Goal: Transaction & Acquisition: Purchase product/service

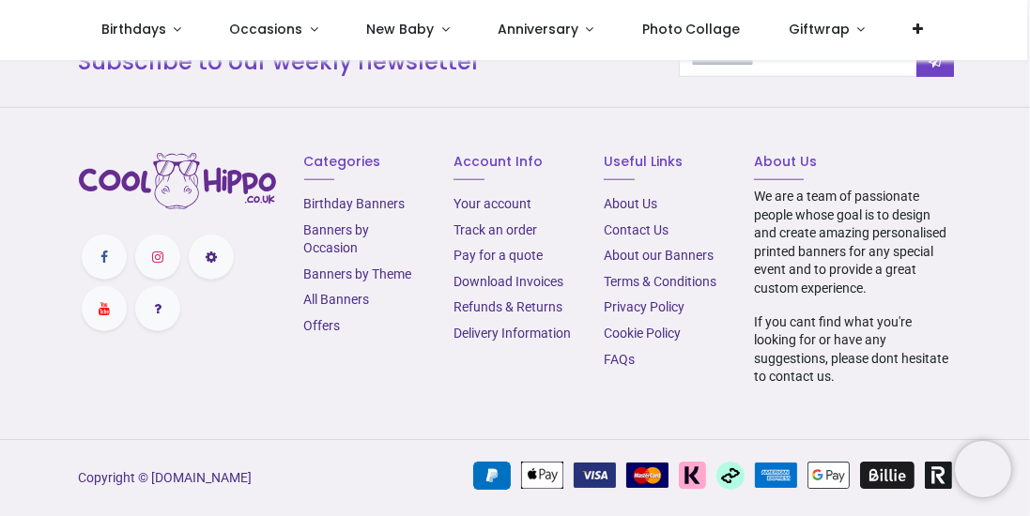
scroll to position [2243, 0]
click at [338, 256] on link "Banners by Occasion" at bounding box center [337, 239] width 66 height 34
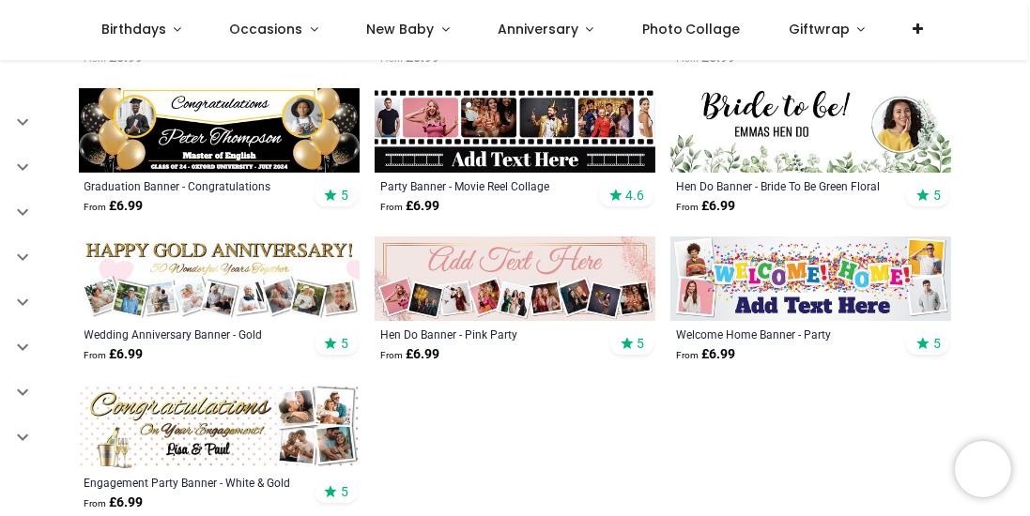
scroll to position [1381, 0]
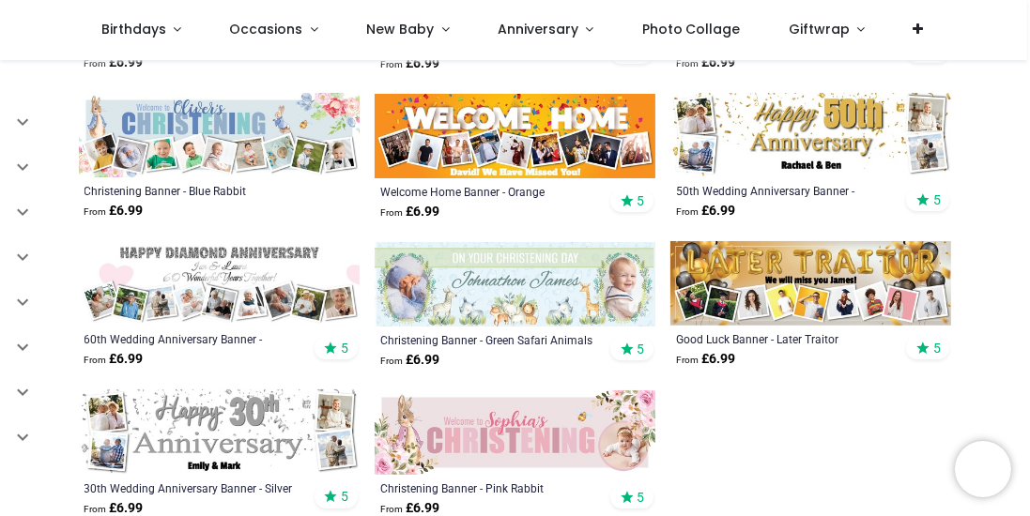
scroll to position [2726, 0]
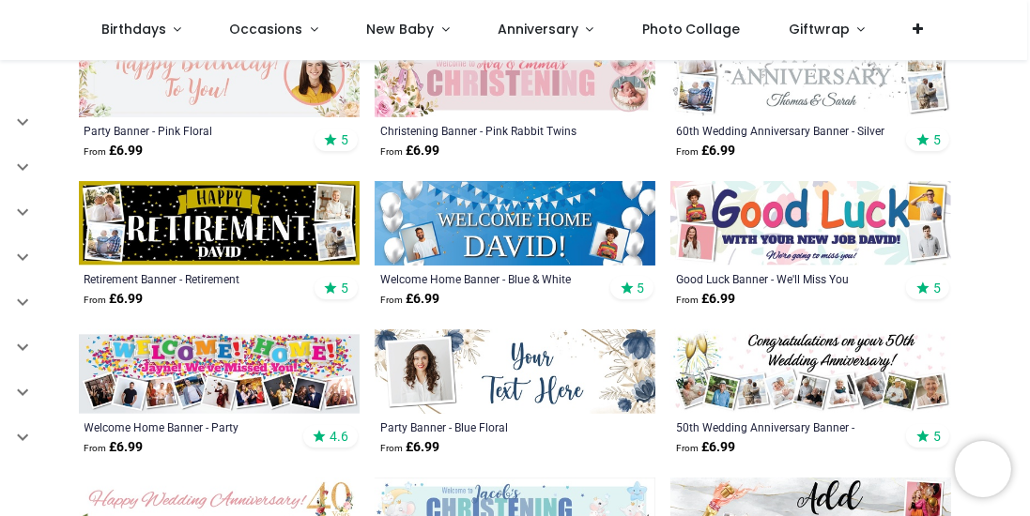
scroll to position [4000, 0]
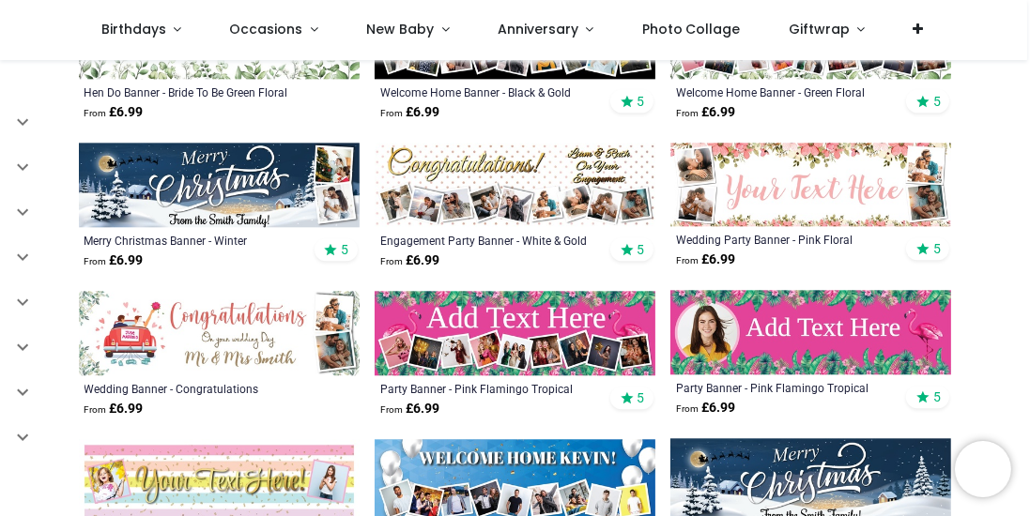
scroll to position [4586, 0]
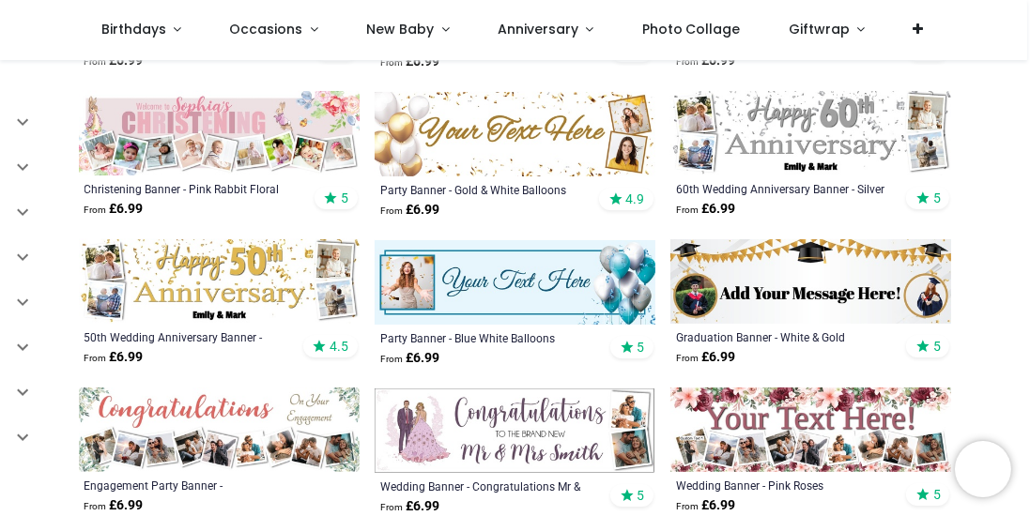
scroll to position [1210, 0]
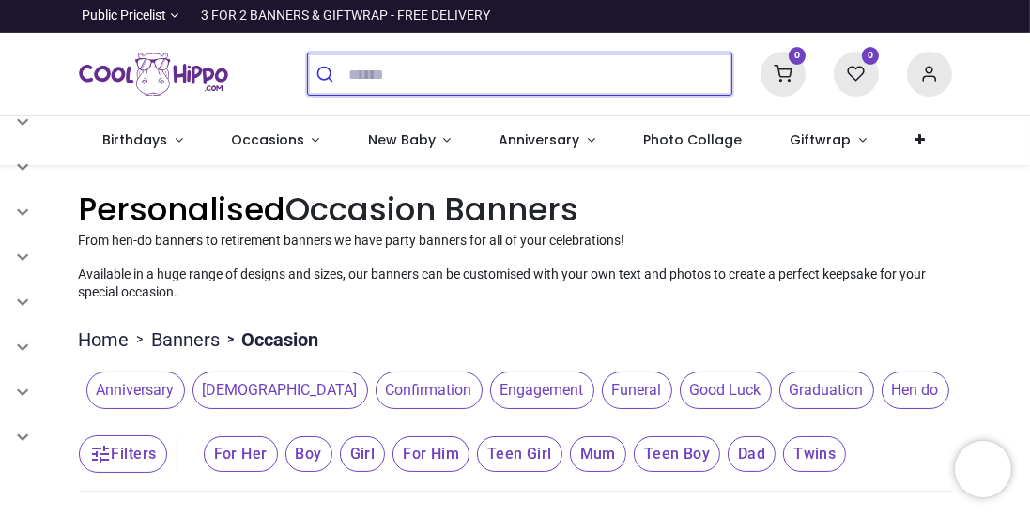
click at [352, 92] on input "search" at bounding box center [539, 73] width 383 height 41
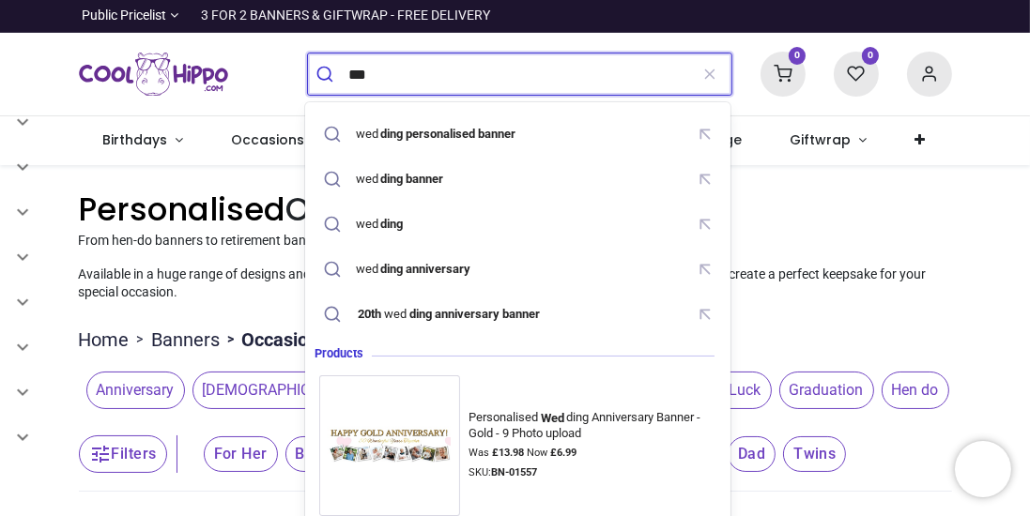
click at [440, 131] on mark "ding personalised banner" at bounding box center [448, 133] width 140 height 19
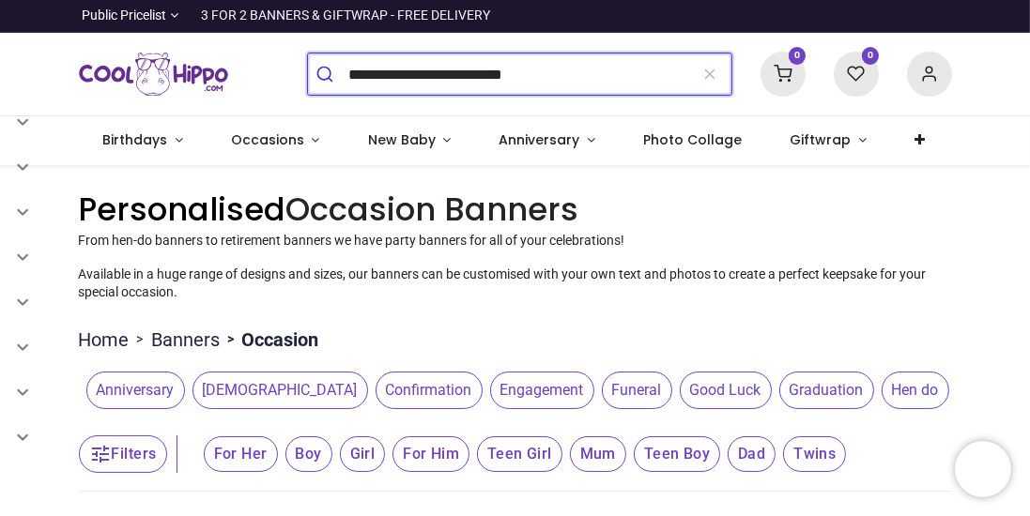
type input "**********"
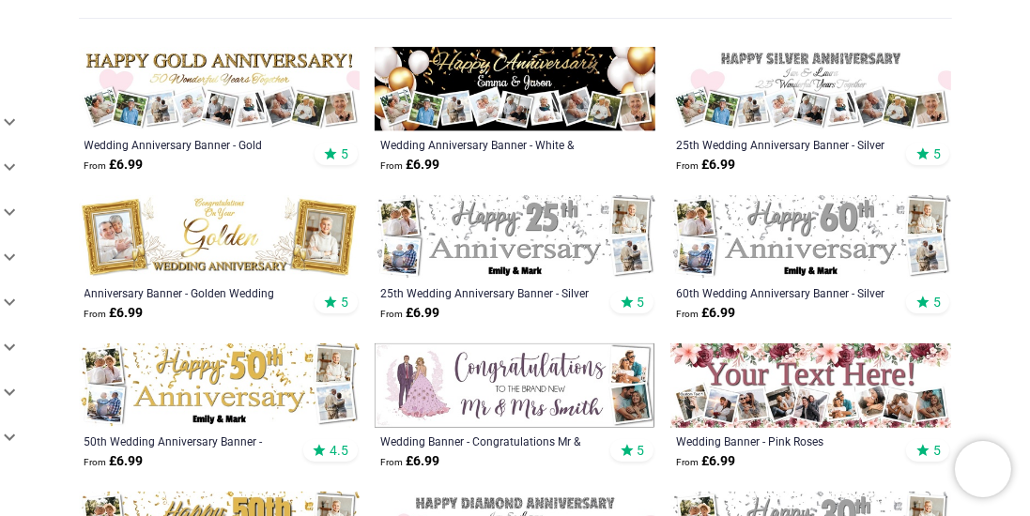
scroll to position [2100, 0]
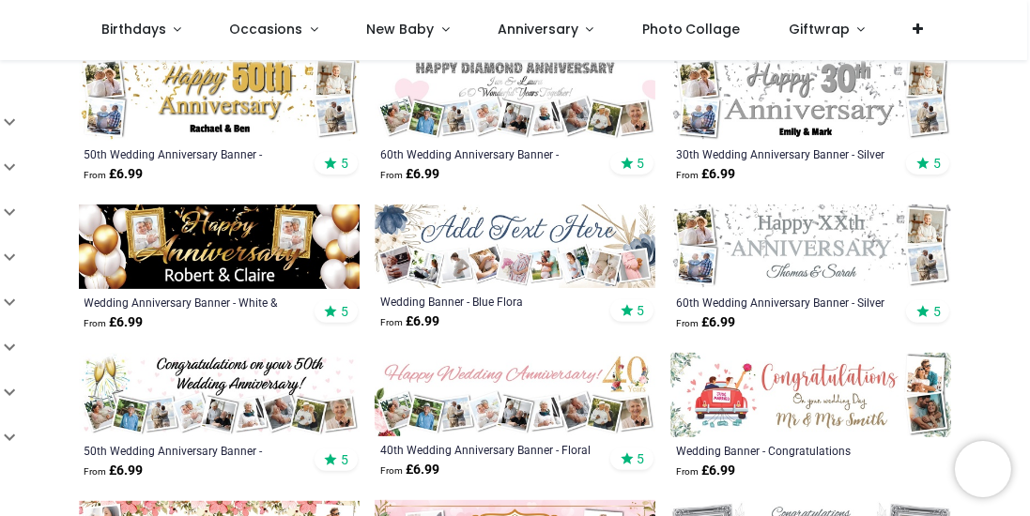
scroll to position [669, 0]
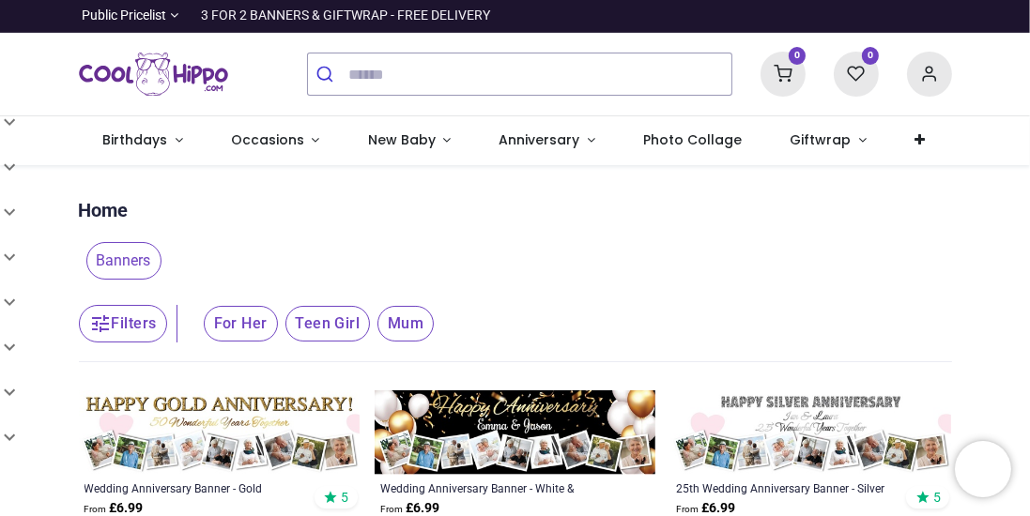
click at [129, 339] on button "Filters" at bounding box center [123, 324] width 88 height 38
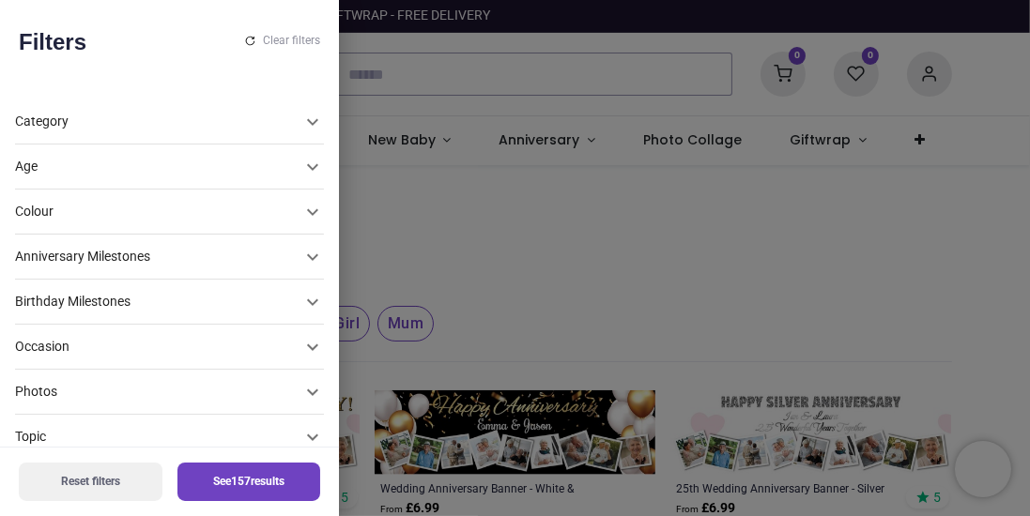
click at [307, 171] on icon at bounding box center [312, 167] width 11 height 7
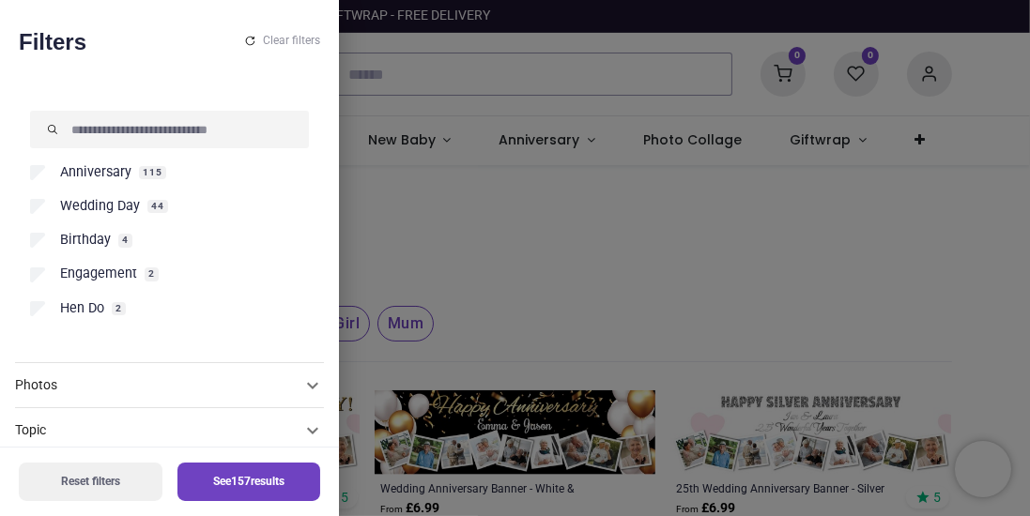
scroll to position [301, 0]
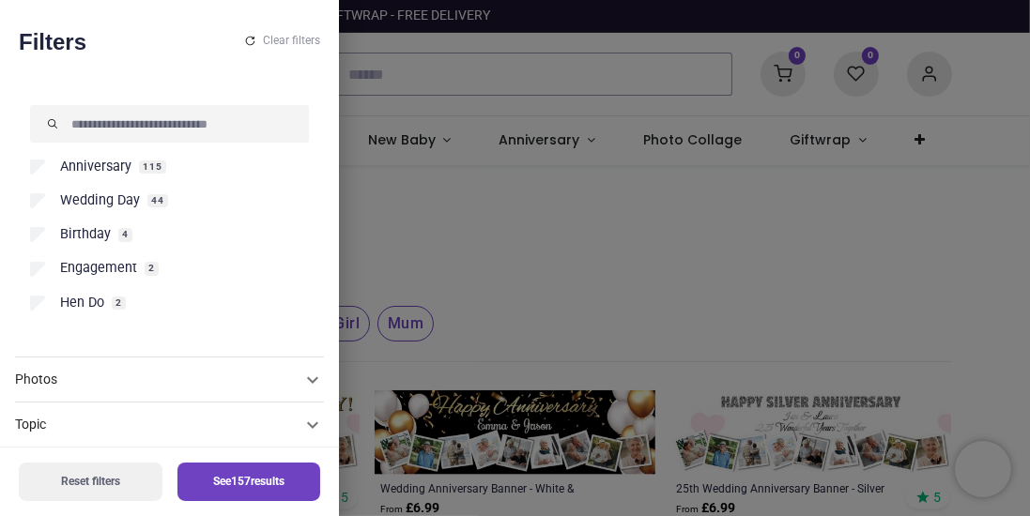
click at [83, 479] on button "Reset filters" at bounding box center [91, 482] width 144 height 38
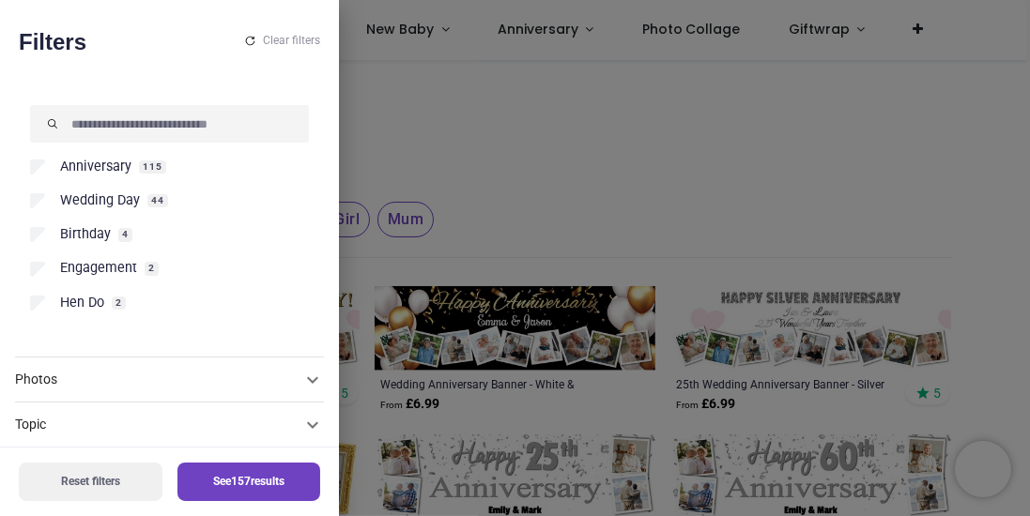
scroll to position [186, 0]
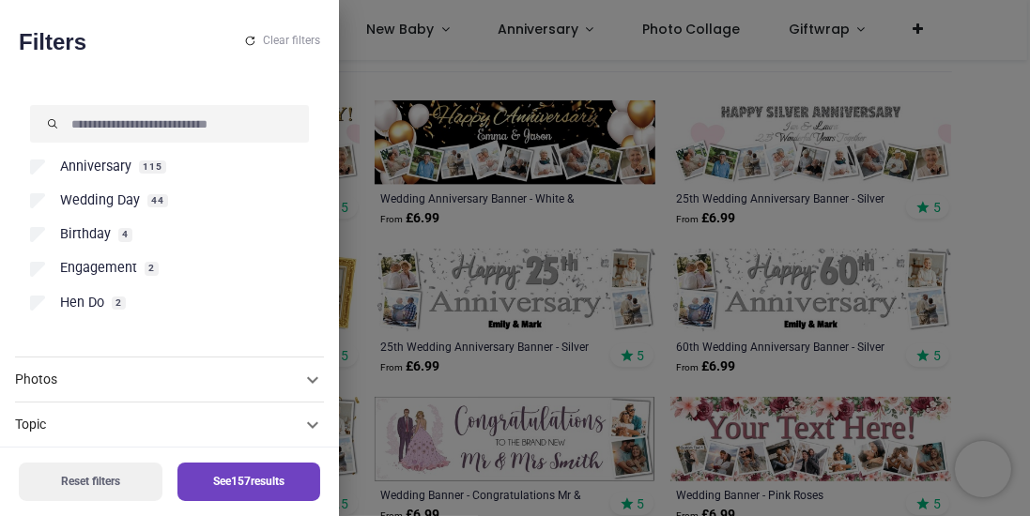
click at [100, 191] on span "Wedding Day" at bounding box center [100, 200] width 80 height 19
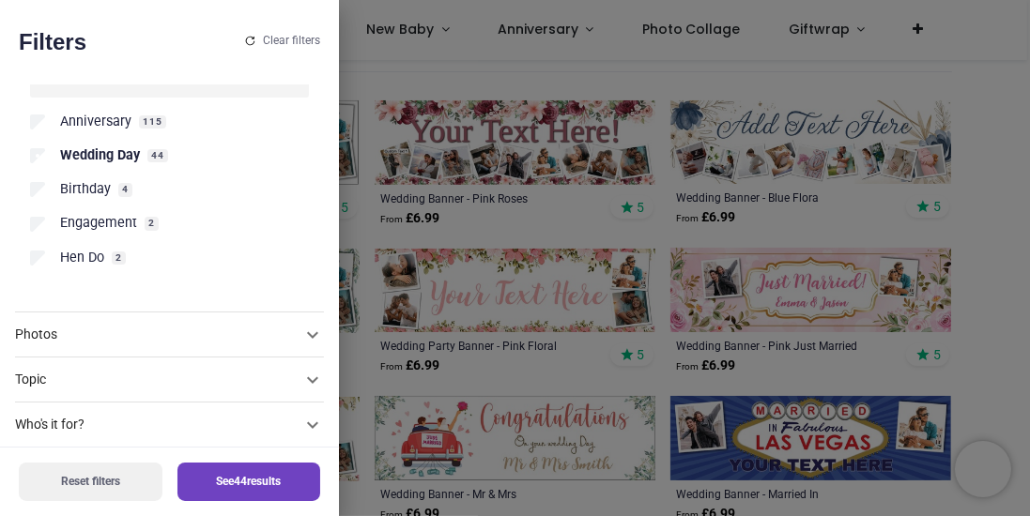
scroll to position [256, 0]
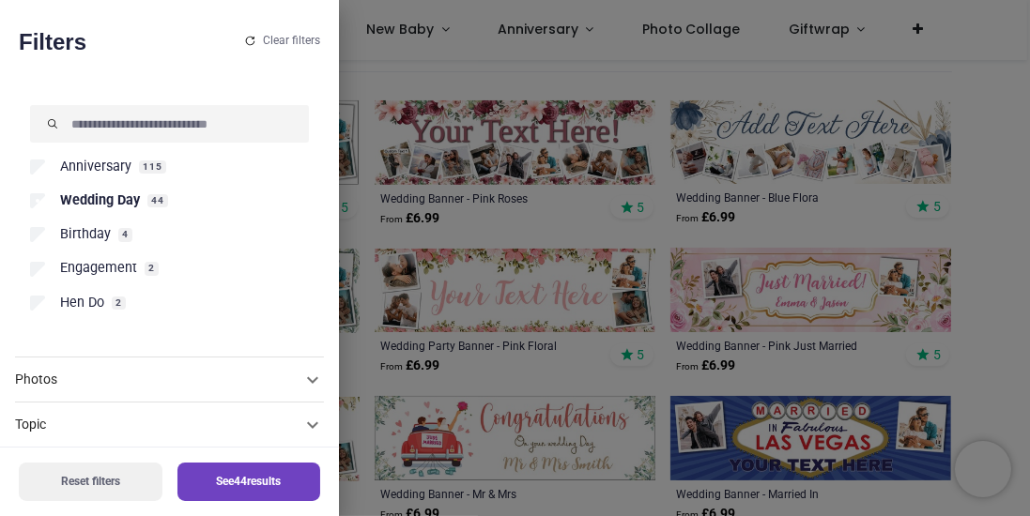
click at [244, 491] on button "See 44 results" at bounding box center [249, 482] width 144 height 38
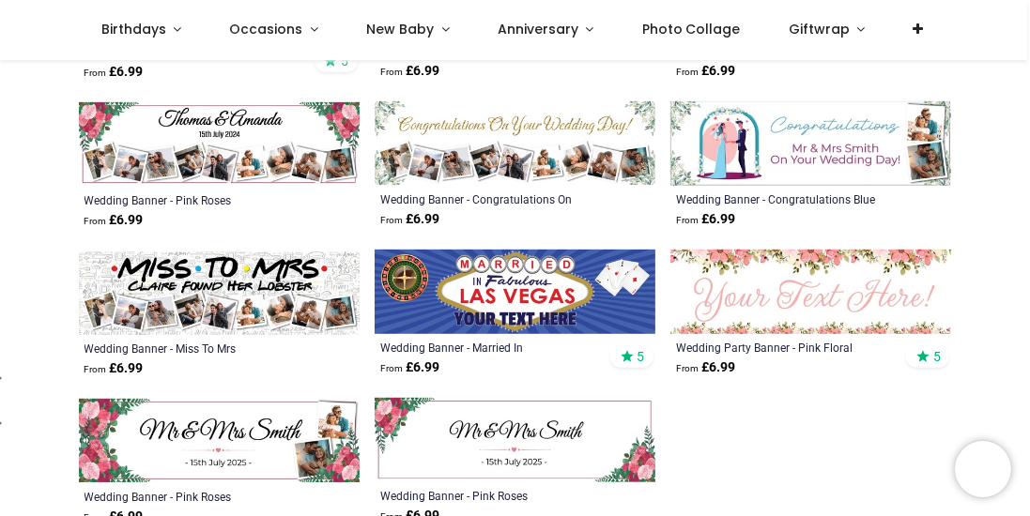
scroll to position [1124, 0]
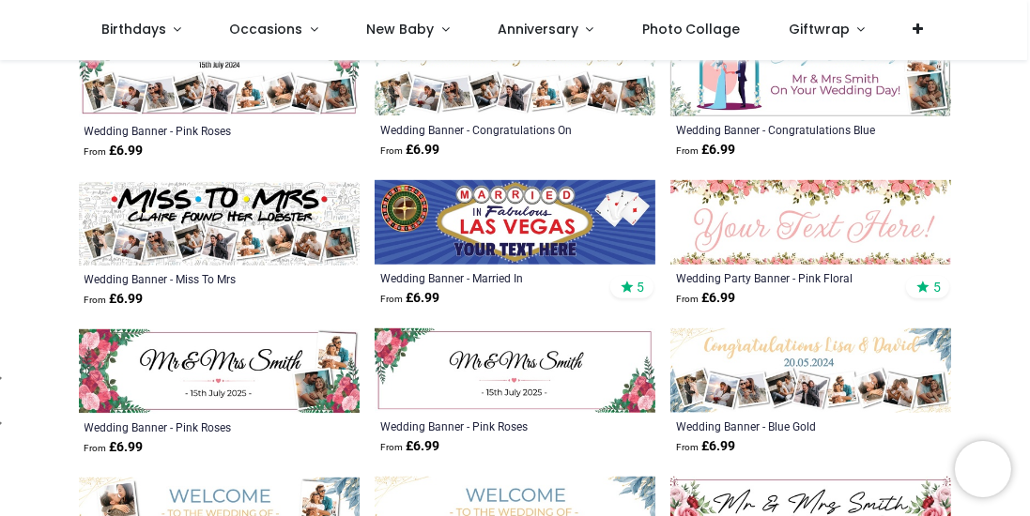
scroll to position [1143, 0]
click at [537, 384] on img at bounding box center [514, 370] width 281 height 84
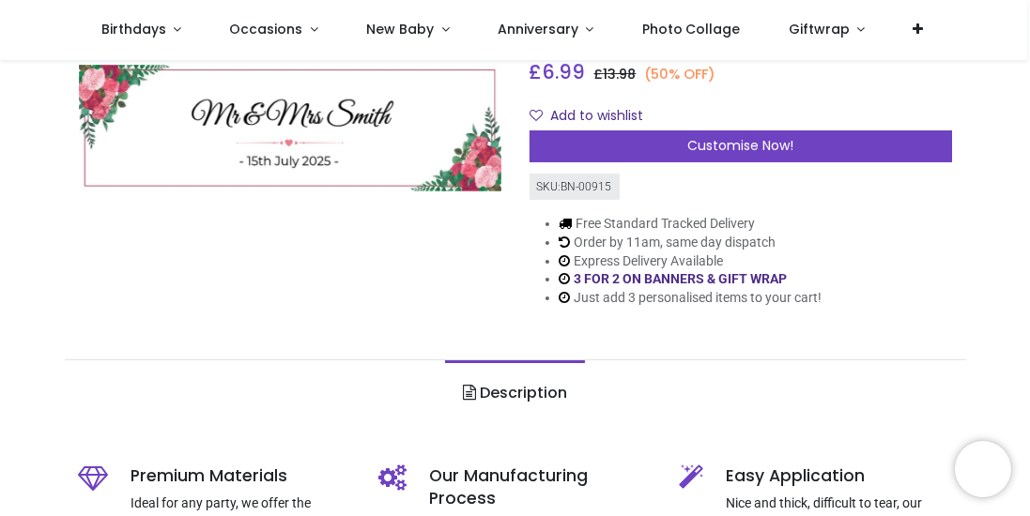
scroll to position [204, 0]
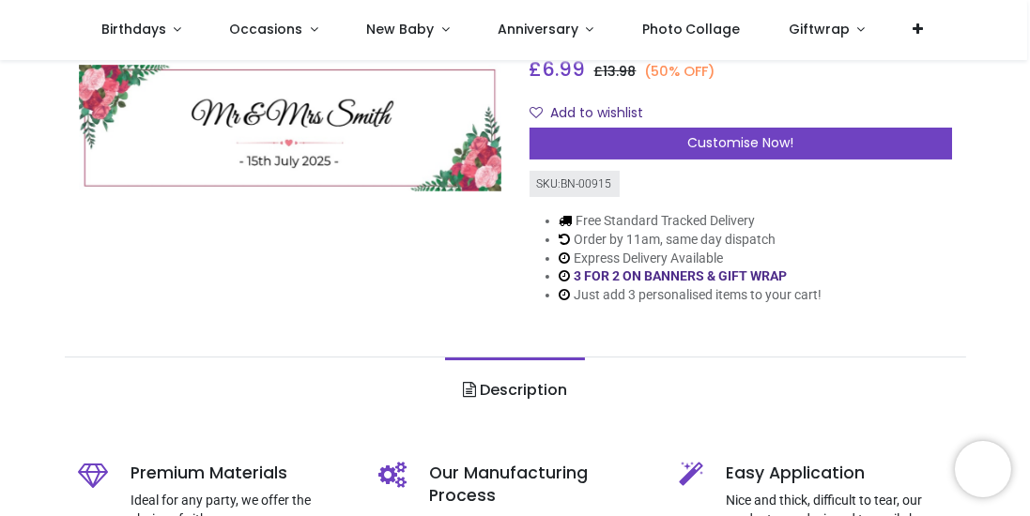
click at [739, 147] on span "Customise Now!" at bounding box center [740, 142] width 106 height 19
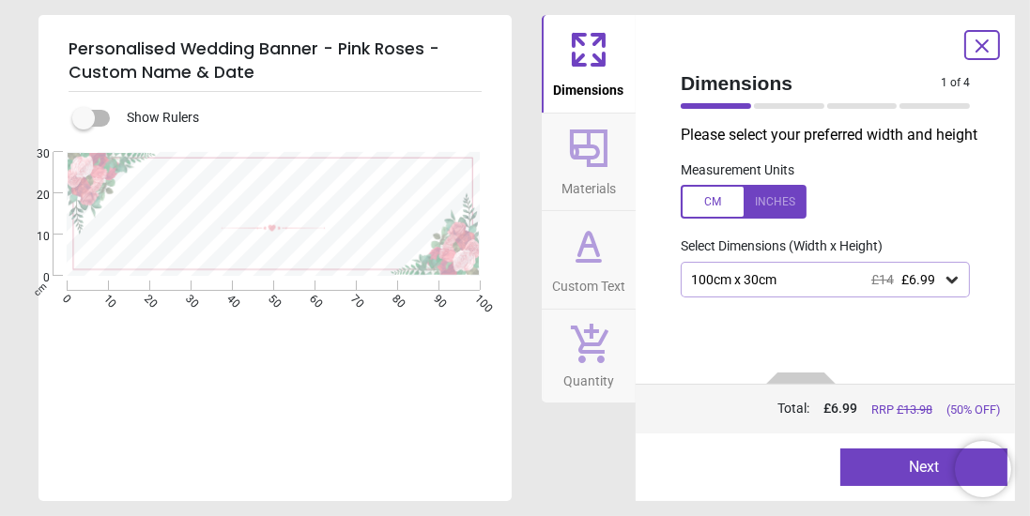
click at [788, 206] on div at bounding box center [743, 202] width 126 height 34
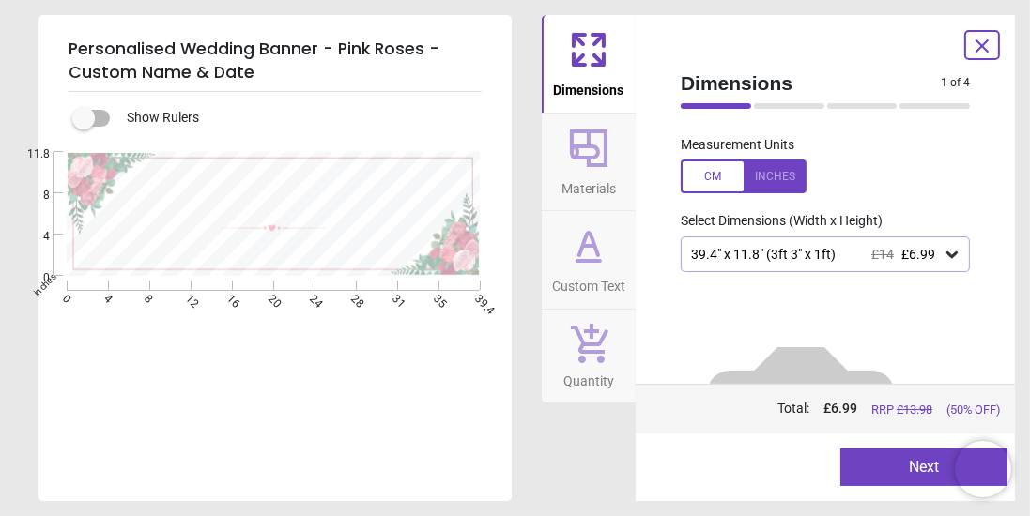
scroll to position [32, 0]
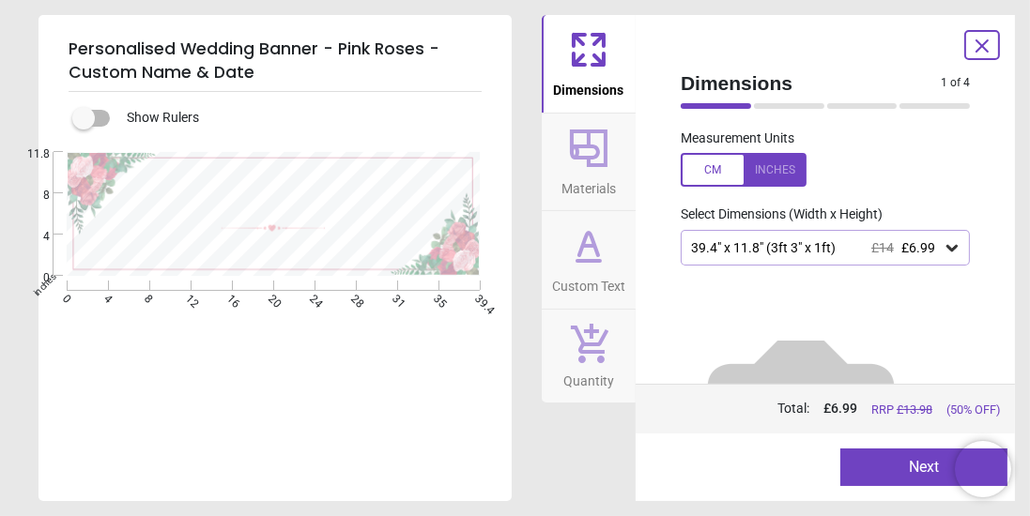
click at [584, 255] on icon at bounding box center [588, 245] width 45 height 45
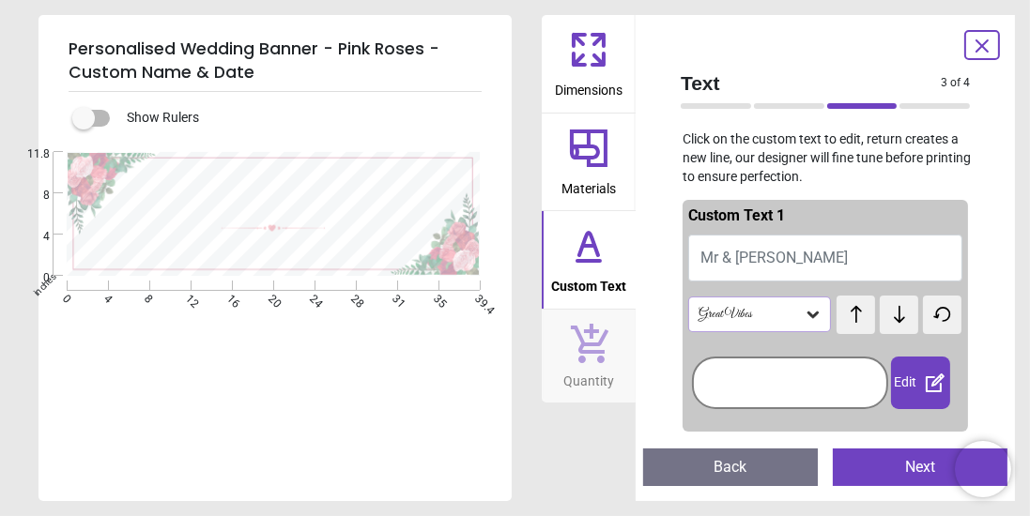
click at [817, 260] on button "Mr & Mrs Smith" at bounding box center [825, 258] width 274 height 47
type textarea "**********"
click at [817, 319] on icon at bounding box center [812, 314] width 19 height 19
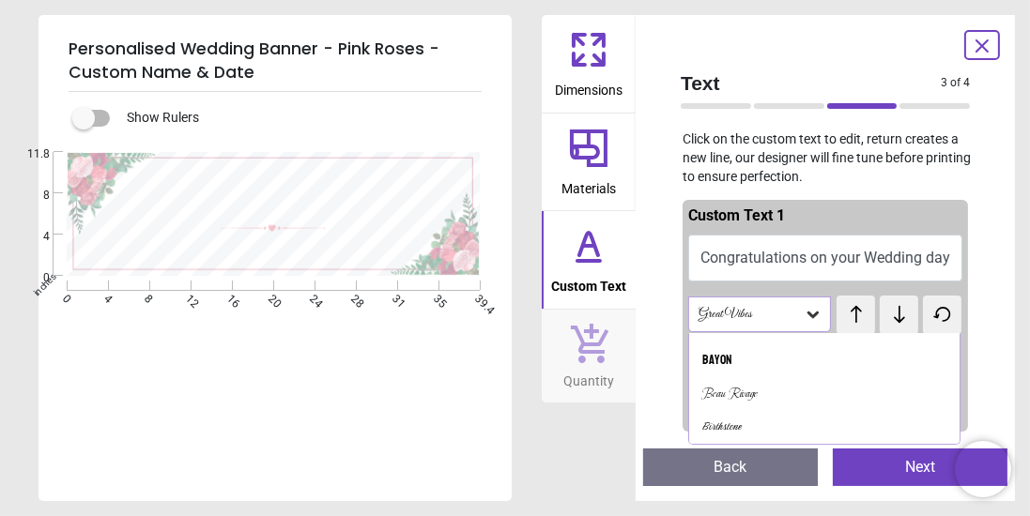
scroll to position [591, 0]
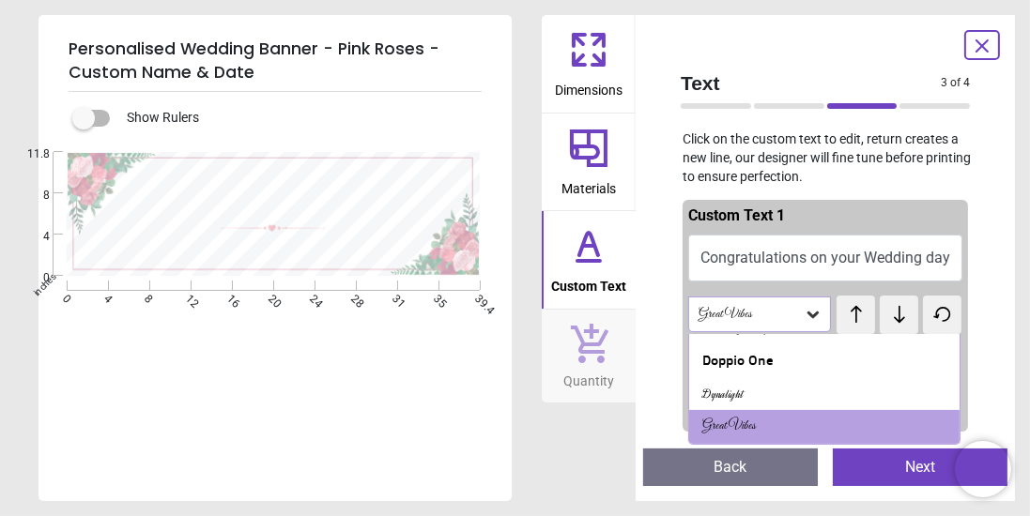
click at [883, 473] on button "Next" at bounding box center [919, 468] width 175 height 38
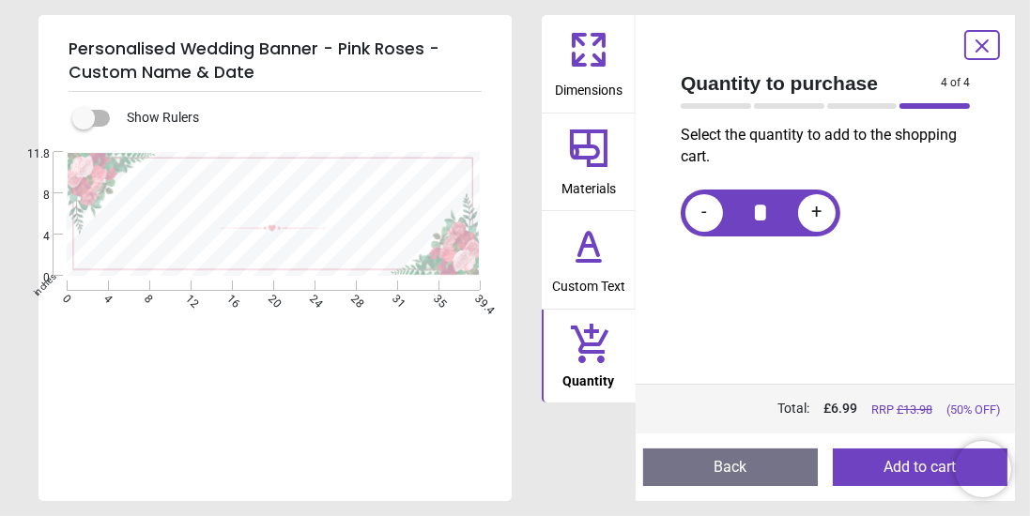
click at [598, 276] on span "Custom Text" at bounding box center [588, 282] width 73 height 28
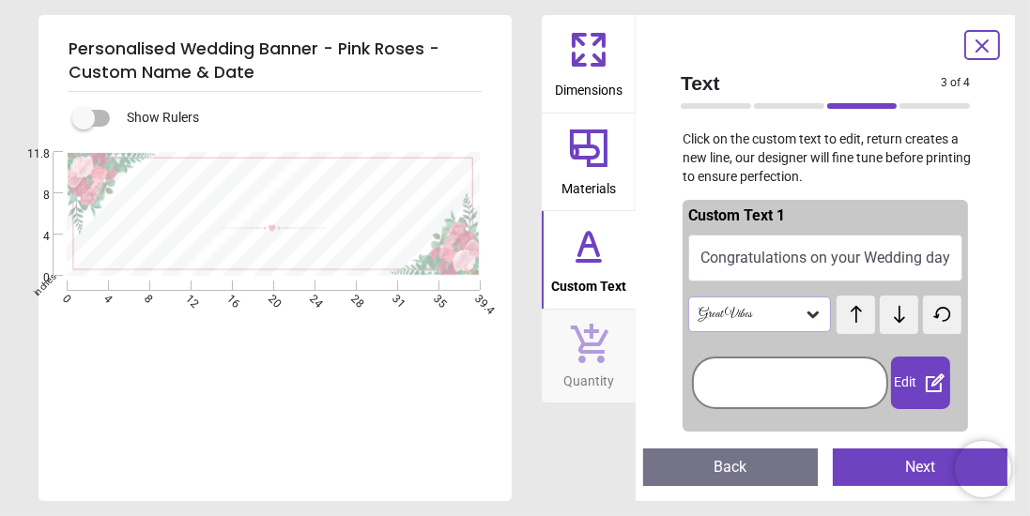
click at [278, 251] on textarea at bounding box center [274, 245] width 205 height 12
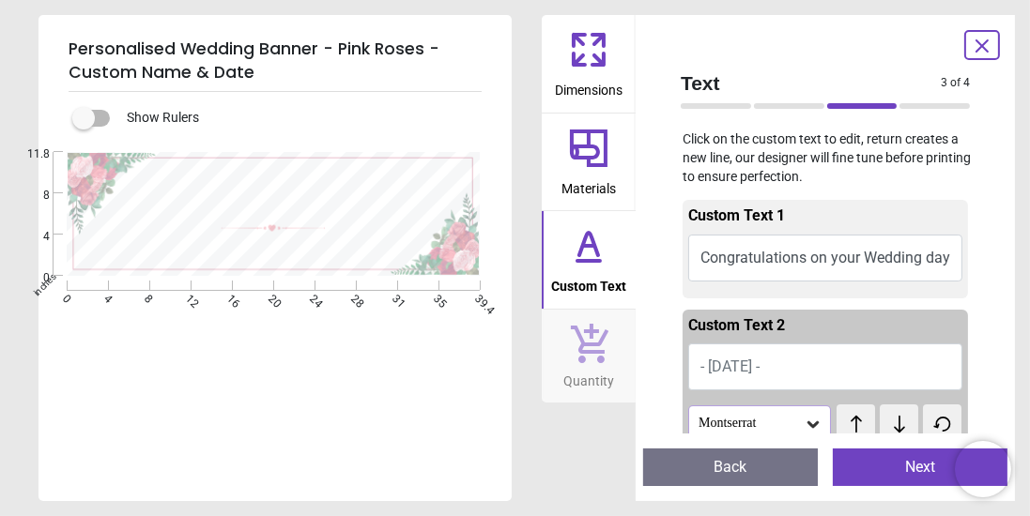
type textarea "*"
type textarea "**********"
click at [590, 266] on icon at bounding box center [588, 245] width 45 height 45
click at [570, 256] on icon at bounding box center [588, 245] width 45 height 45
click at [595, 274] on span "Custom Text" at bounding box center [588, 282] width 75 height 28
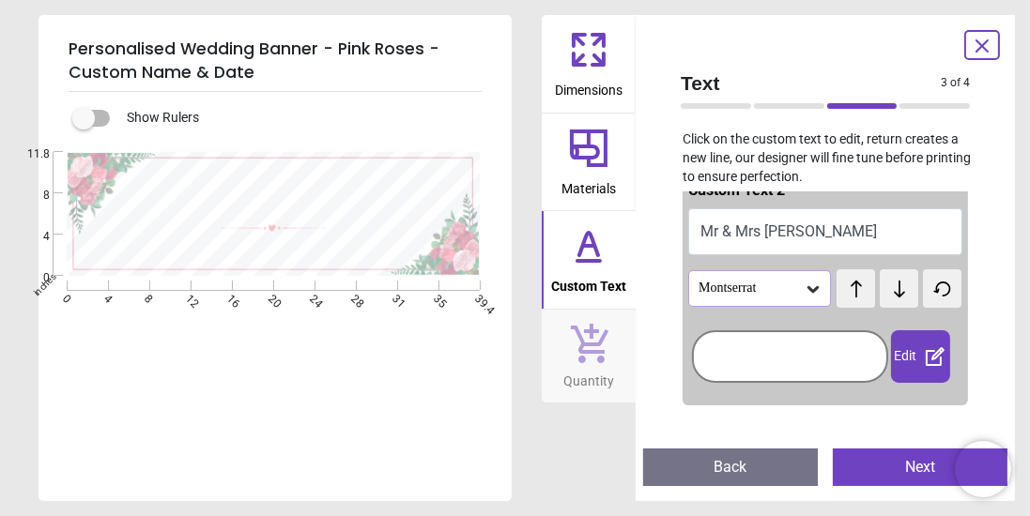
scroll to position [135, 0]
click at [735, 356] on div at bounding box center [789, 356] width 187 height 43
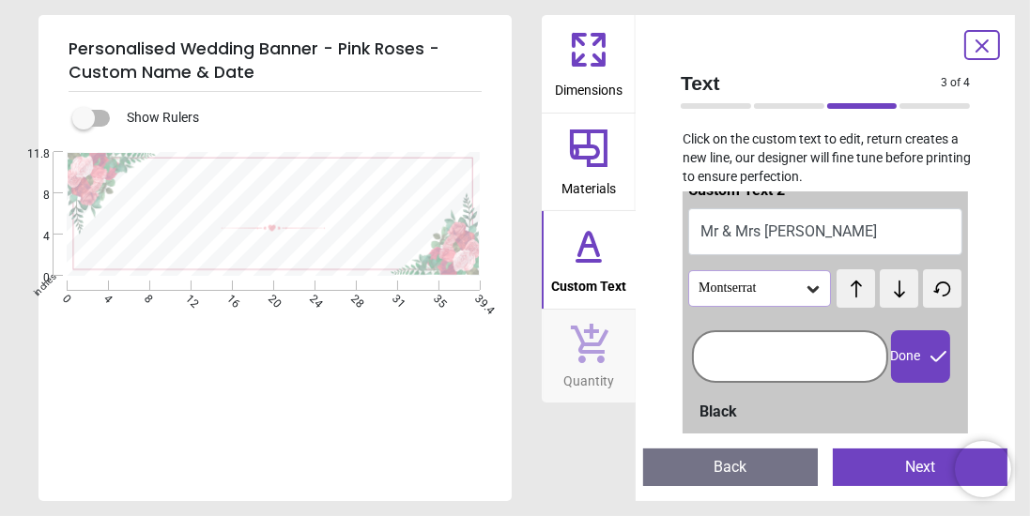
click at [920, 466] on button "Next" at bounding box center [919, 468] width 175 height 38
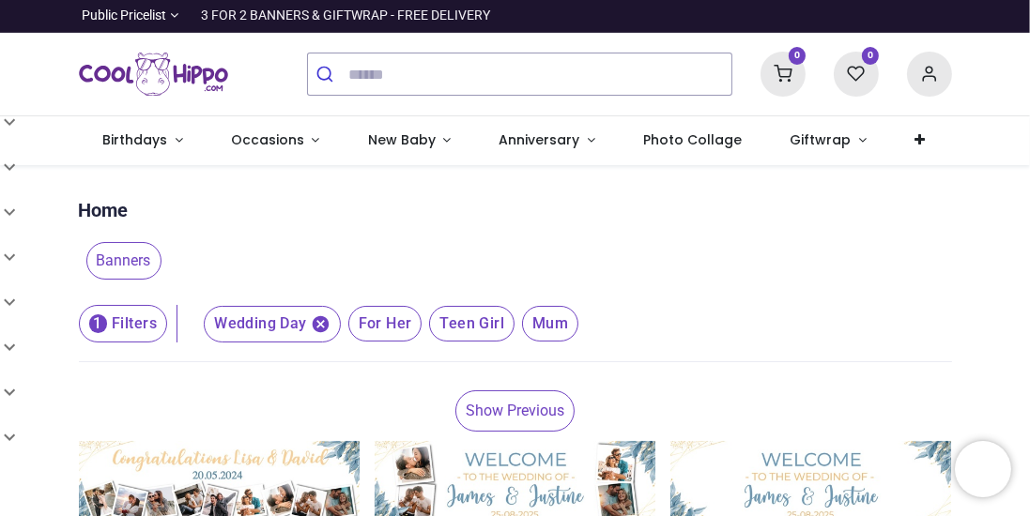
click at [260, 333] on span "Wedding Day" at bounding box center [272, 324] width 136 height 37
click at [238, 328] on span "Wedding Day" at bounding box center [272, 324] width 136 height 37
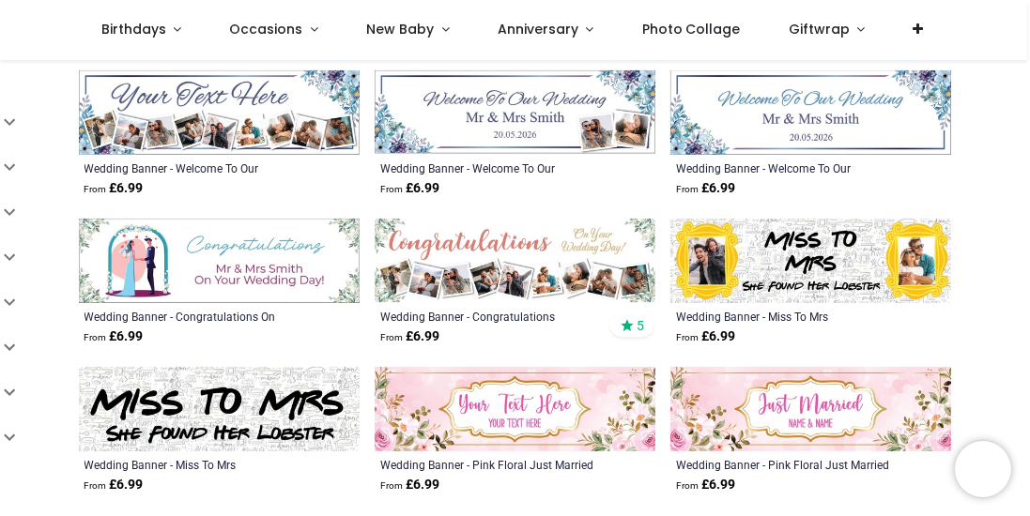
scroll to position [564, 0]
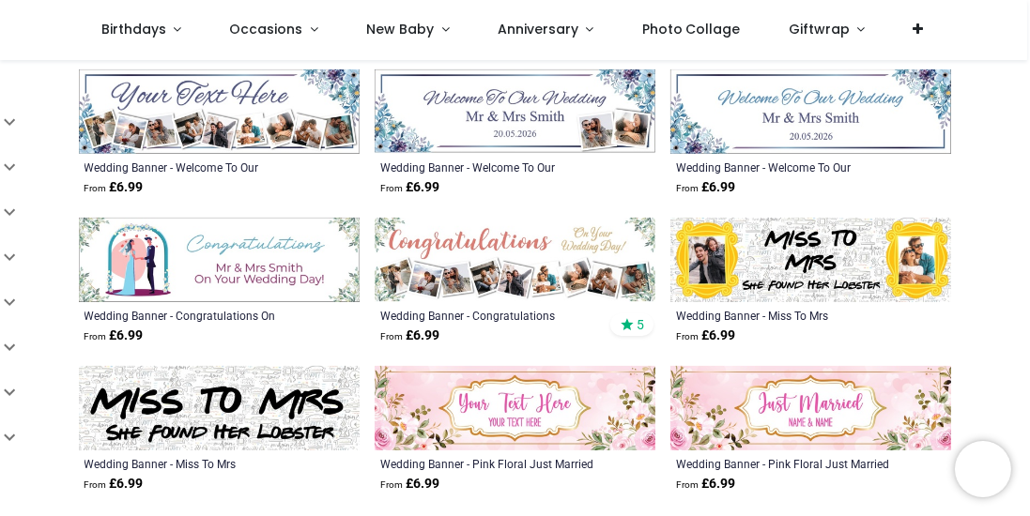
click at [830, 122] on img at bounding box center [810, 111] width 281 height 84
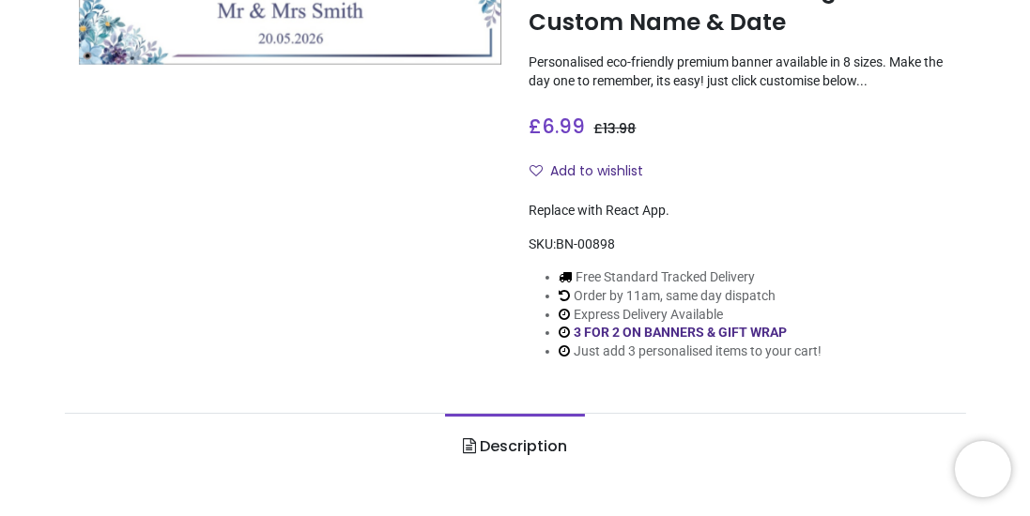
scroll to position [301, 0]
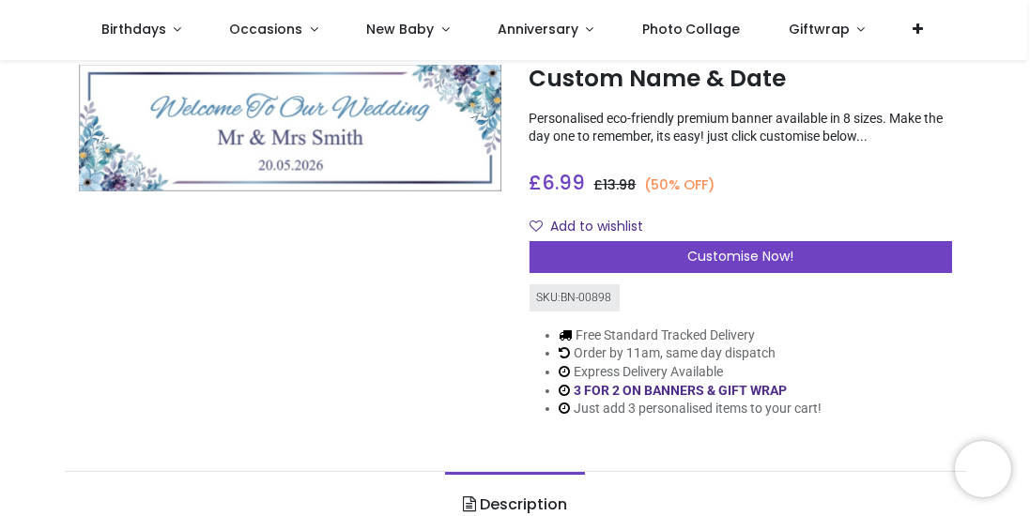
scroll to position [121, 0]
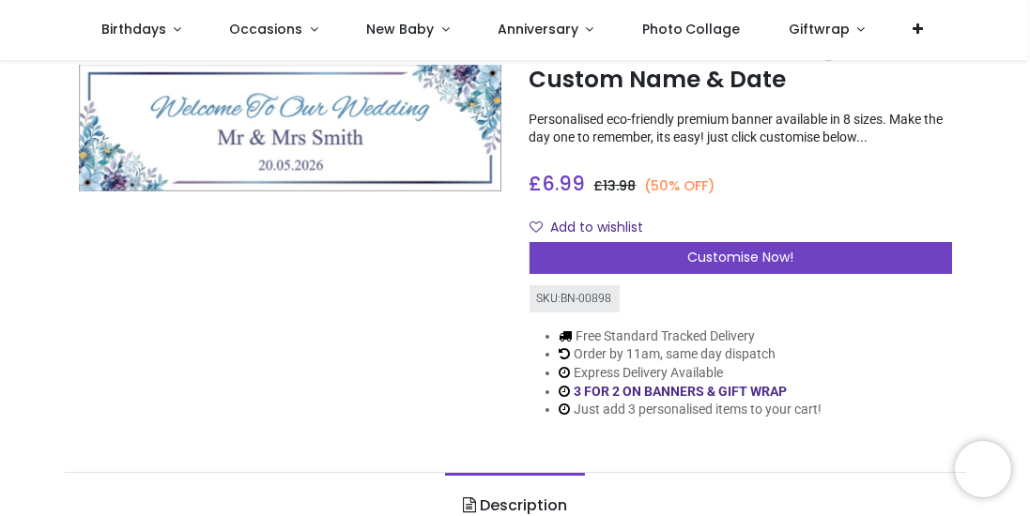
click at [748, 257] on span "Customise Now!" at bounding box center [740, 257] width 106 height 19
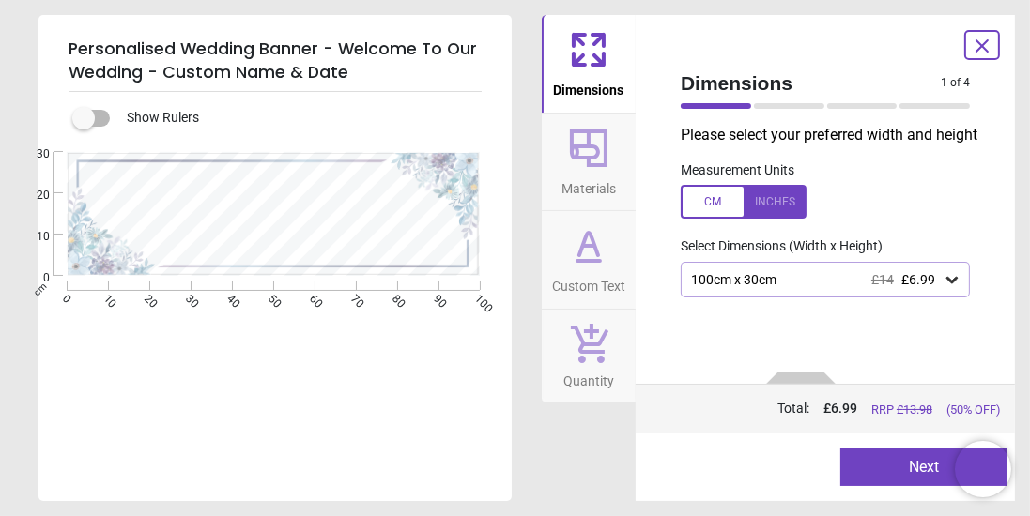
click at [783, 207] on div at bounding box center [743, 202] width 126 height 34
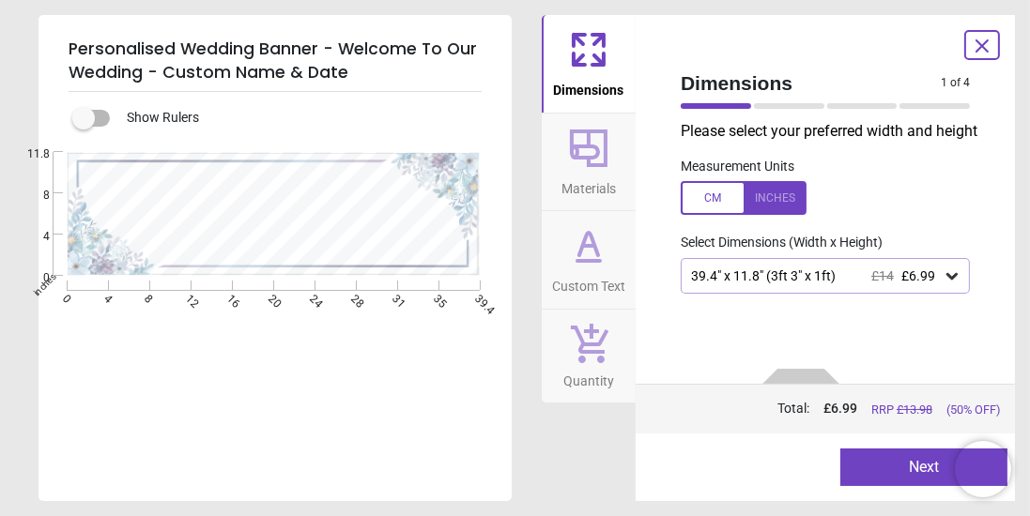
scroll to position [0, 0]
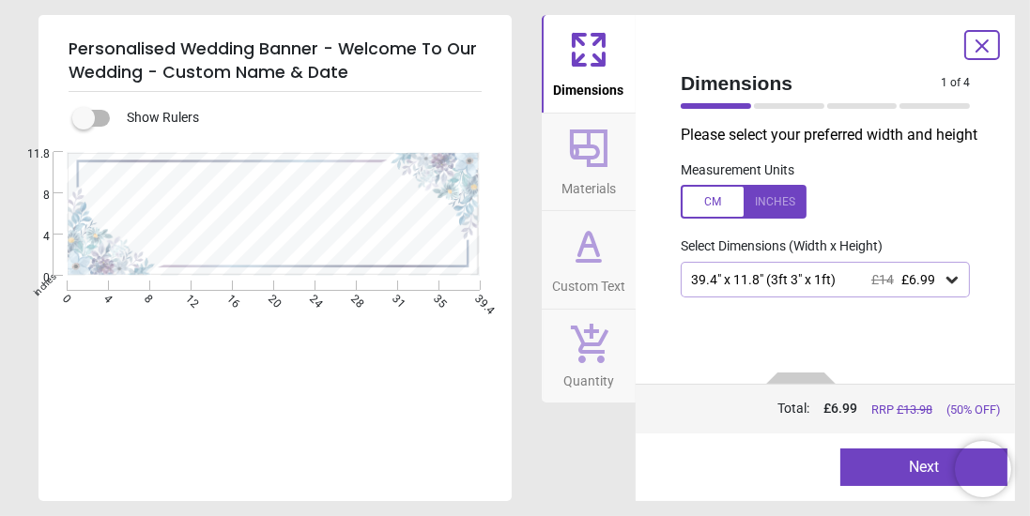
click at [591, 261] on icon at bounding box center [588, 261] width 23 height 0
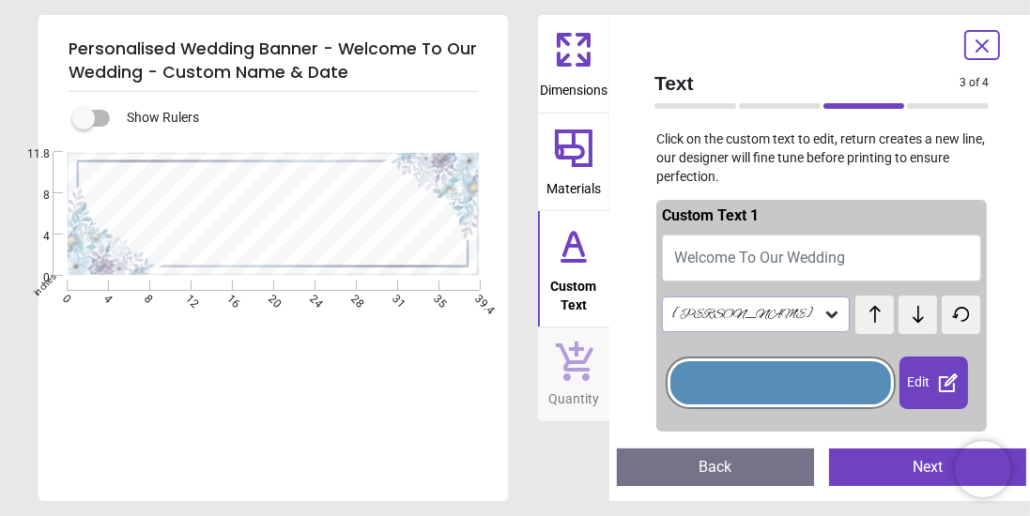
click at [707, 267] on button "Welcome To Our Wedding" at bounding box center [821, 258] width 319 height 47
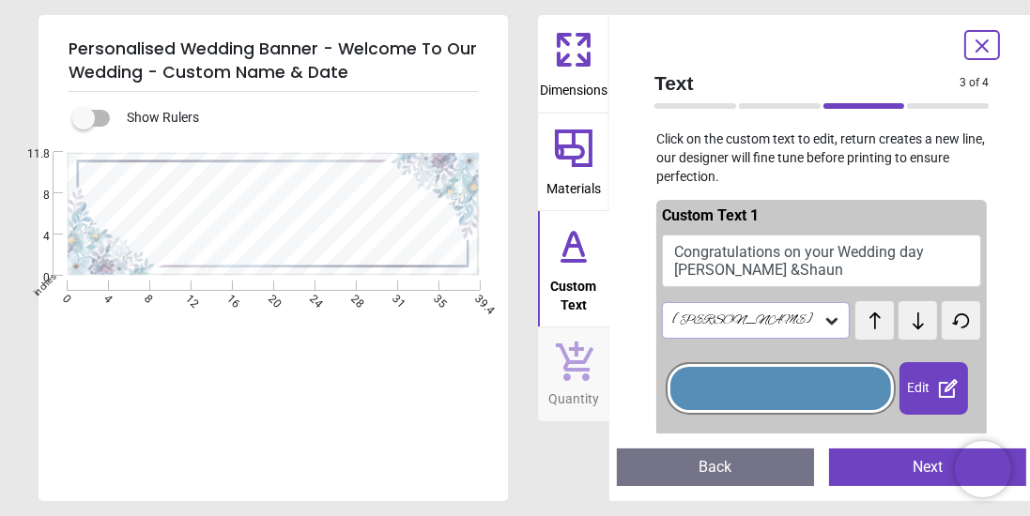
type textarea "**********"
click at [595, 275] on span "Custom Text" at bounding box center [574, 291] width 68 height 46
click at [574, 268] on span "Custom Text" at bounding box center [574, 291] width 68 height 46
click at [585, 261] on icon at bounding box center [573, 261] width 23 height 0
click at [320, 231] on textarea at bounding box center [273, 223] width 279 height 22
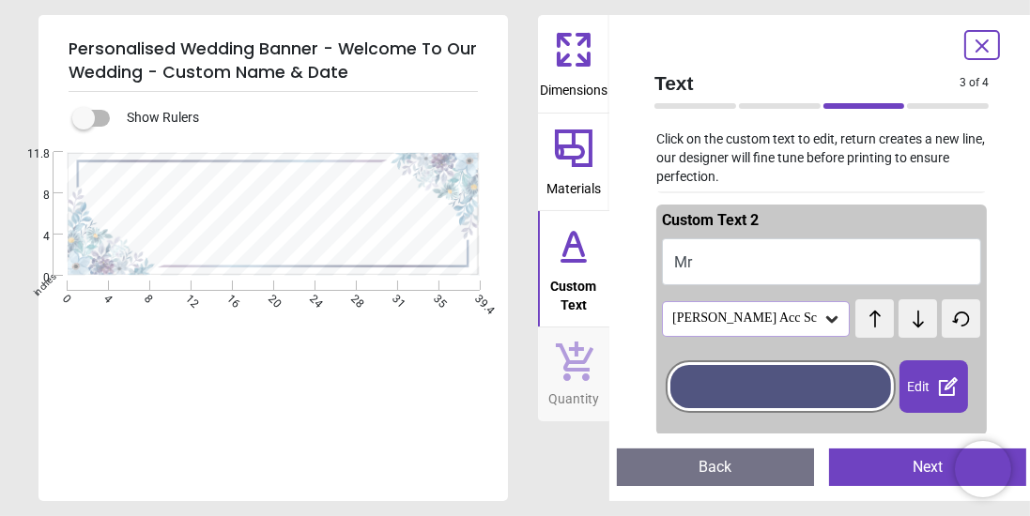
scroll to position [111, 0]
click at [822, 323] on icon at bounding box center [831, 319] width 19 height 19
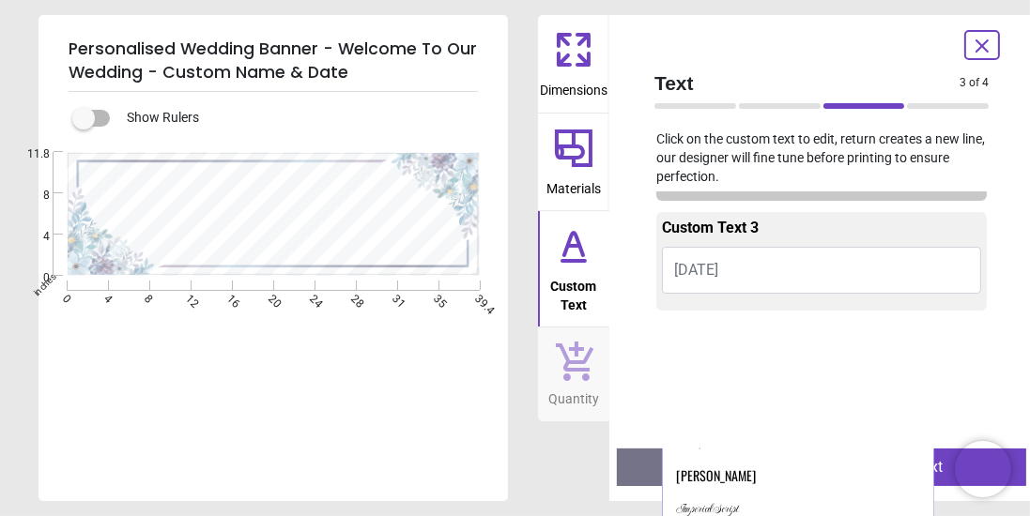
scroll to position [347, 0]
click at [786, 496] on div "Imperial Script" at bounding box center [798, 510] width 270 height 34
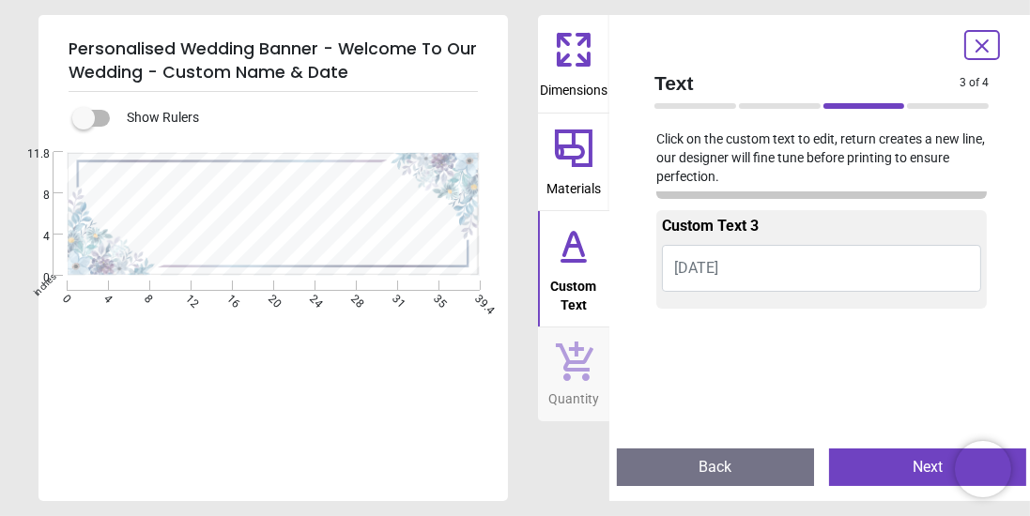
click at [310, 232] on div "**" at bounding box center [273, 222] width 279 height 23
click at [729, 473] on button "Back" at bounding box center [715, 468] width 197 height 38
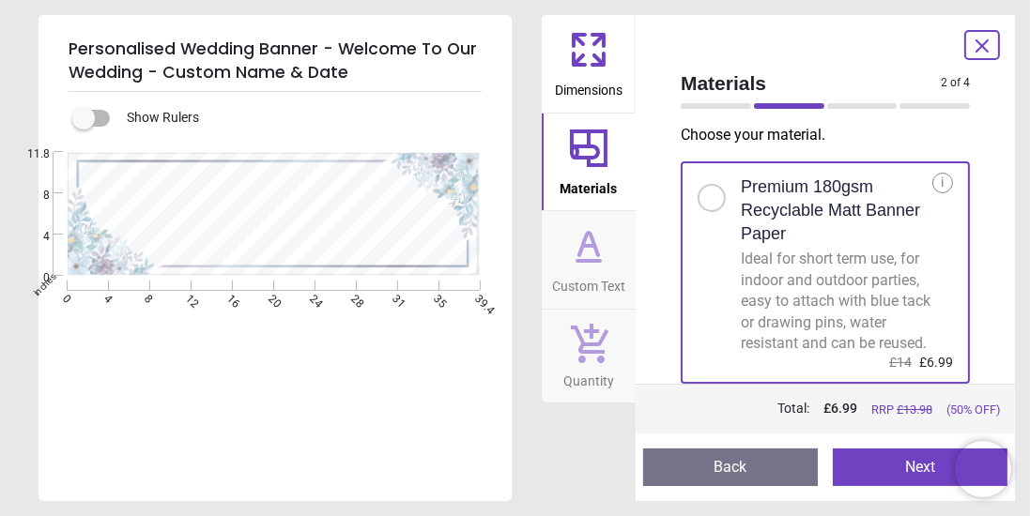
click at [586, 261] on icon at bounding box center [588, 261] width 23 height 0
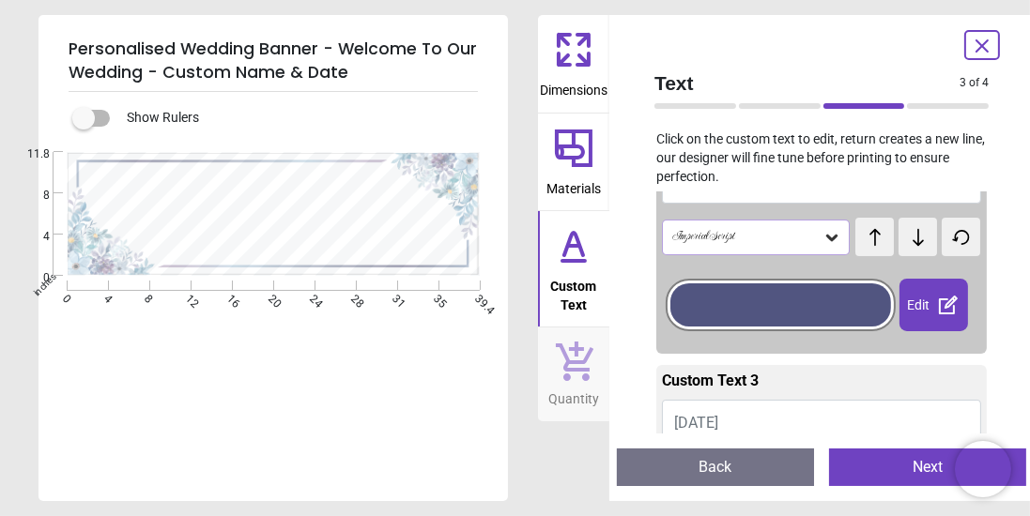
scroll to position [196, 0]
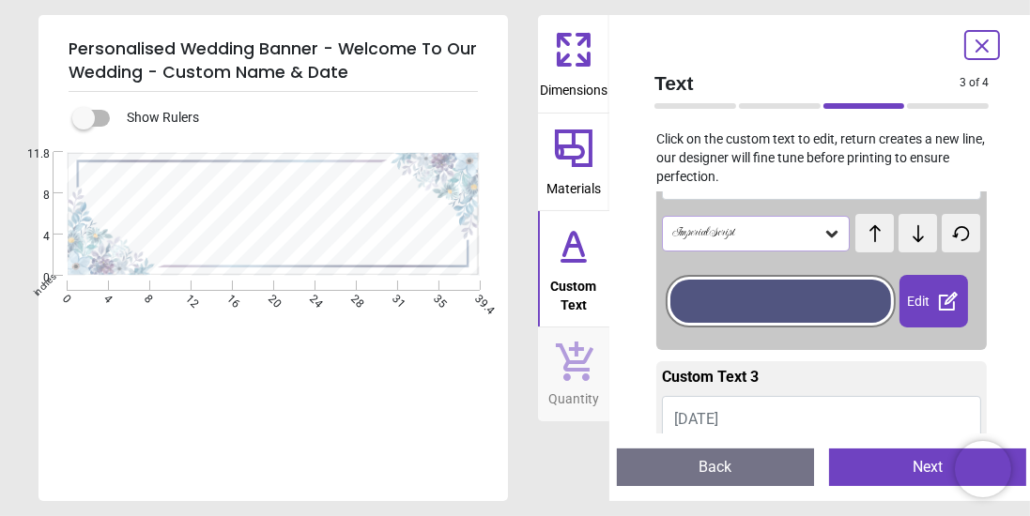
click at [815, 245] on div "Imperial Script" at bounding box center [756, 234] width 188 height 36
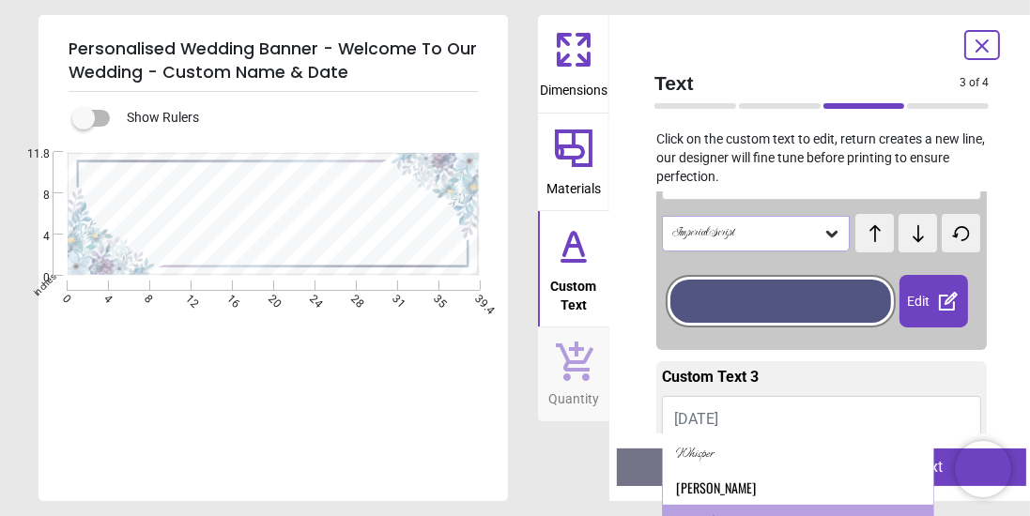
scroll to position [1059, 0]
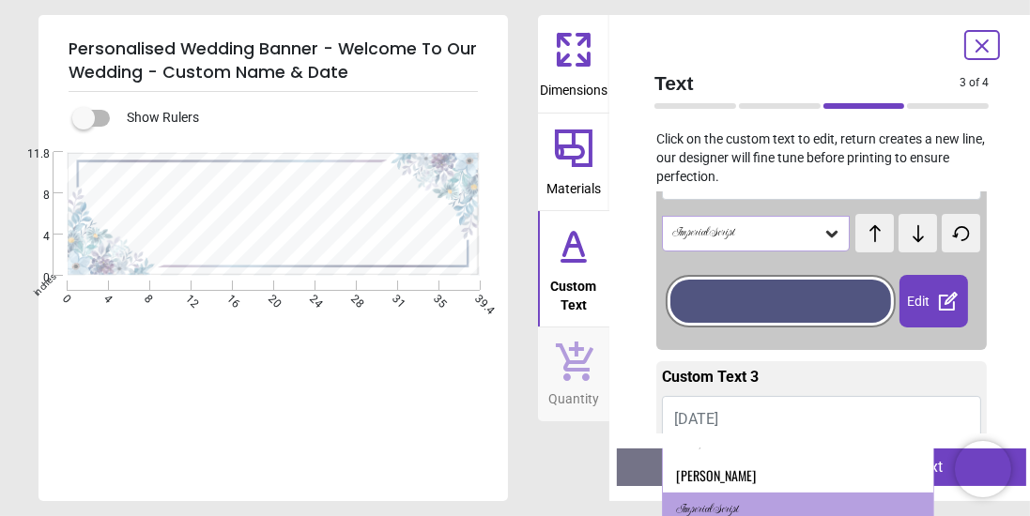
click at [726, 480] on div "[PERSON_NAME]" at bounding box center [716, 475] width 80 height 19
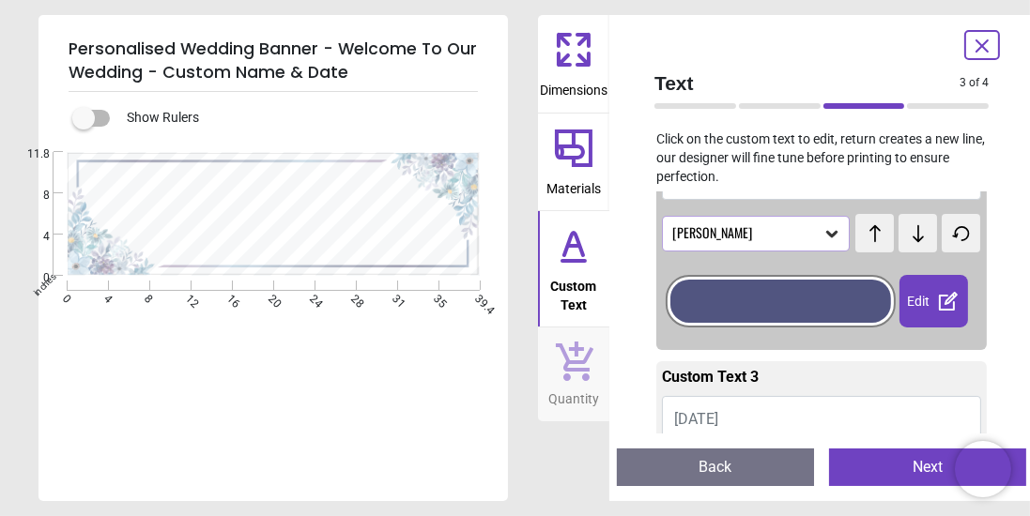
scroll to position [407, 0]
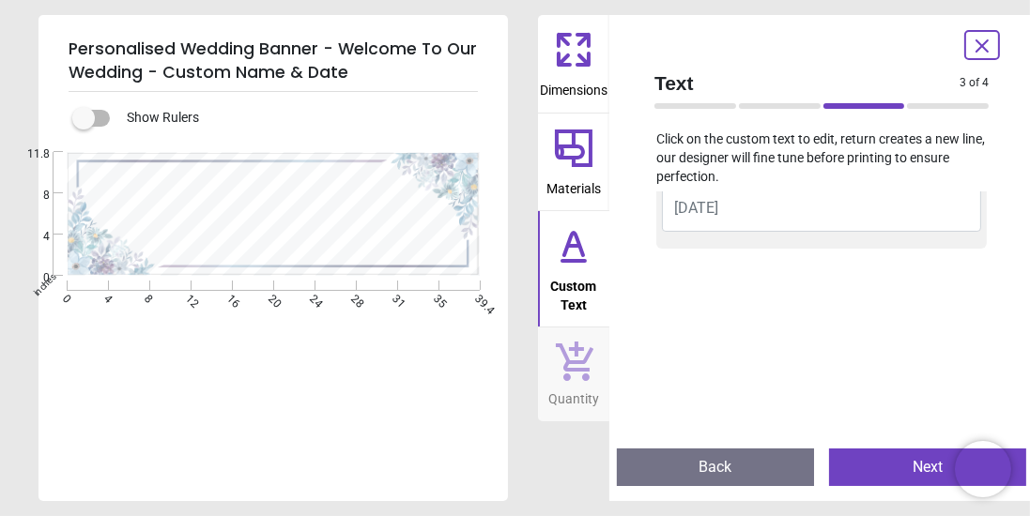
click at [576, 267] on icon at bounding box center [573, 245] width 45 height 45
click at [291, 227] on textarea "**" at bounding box center [273, 221] width 279 height 19
type textarea "**********"
click at [587, 268] on span "Custom Text" at bounding box center [574, 291] width 68 height 46
click at [589, 257] on icon at bounding box center [573, 245] width 45 height 45
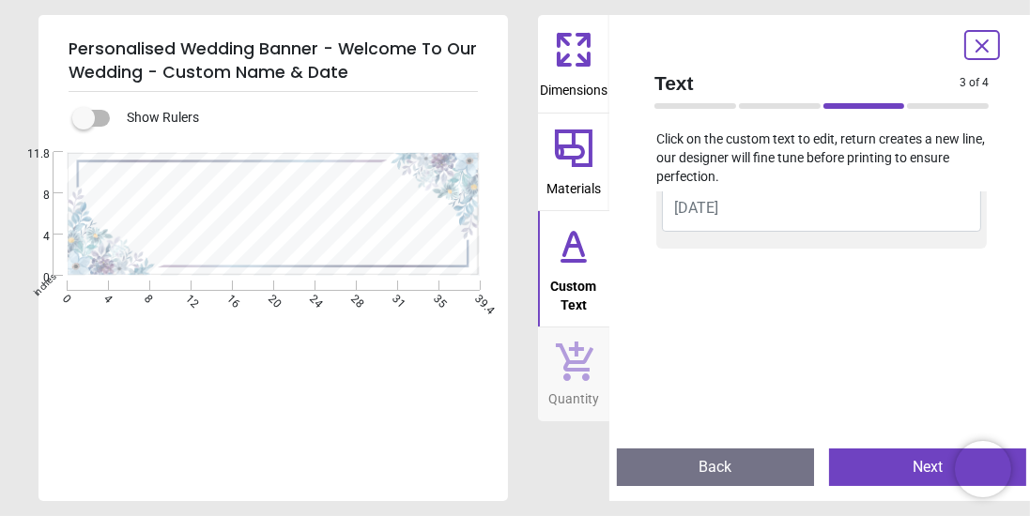
click at [294, 256] on div at bounding box center [273, 250] width 165 height 16
click at [585, 261] on icon at bounding box center [573, 261] width 23 height 0
click at [898, 471] on button "Next" at bounding box center [927, 468] width 197 height 38
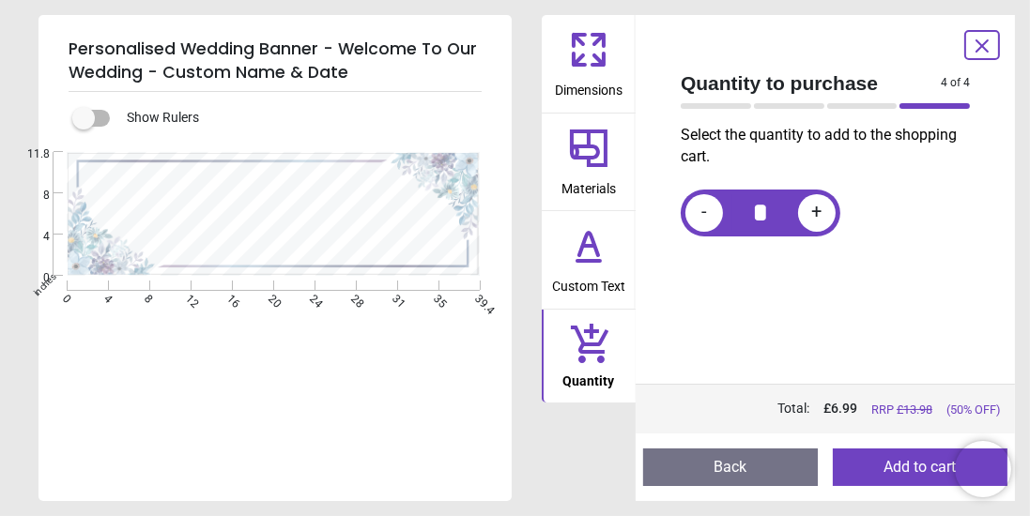
click at [582, 257] on icon at bounding box center [588, 245] width 45 height 45
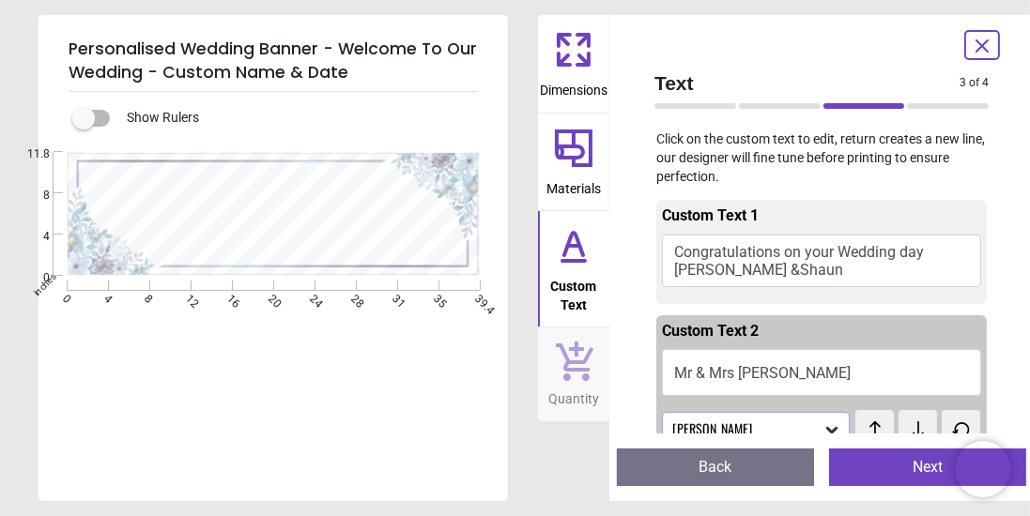
click at [280, 253] on textarea at bounding box center [273, 249] width 165 height 14
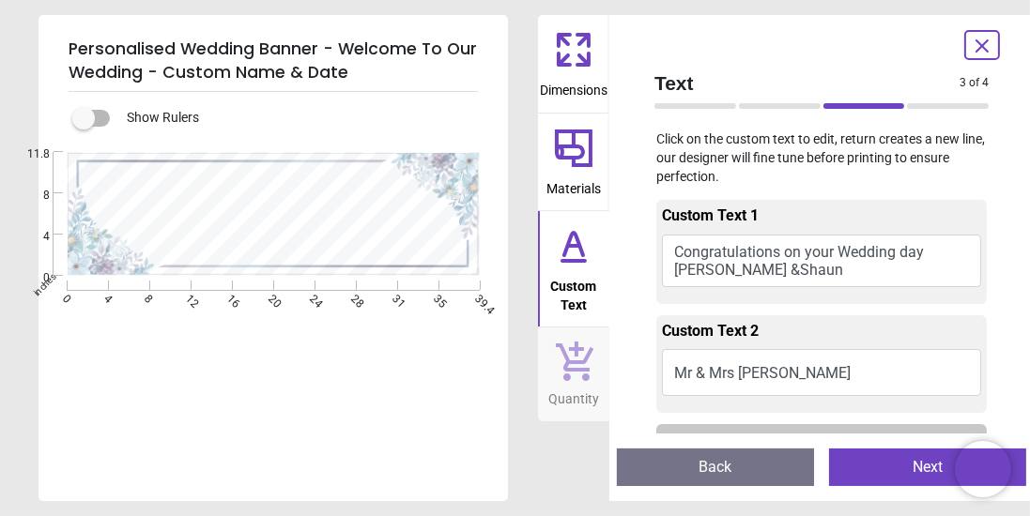
type textarea "**"
type textarea "**********"
click at [881, 479] on button "Next" at bounding box center [927, 468] width 197 height 38
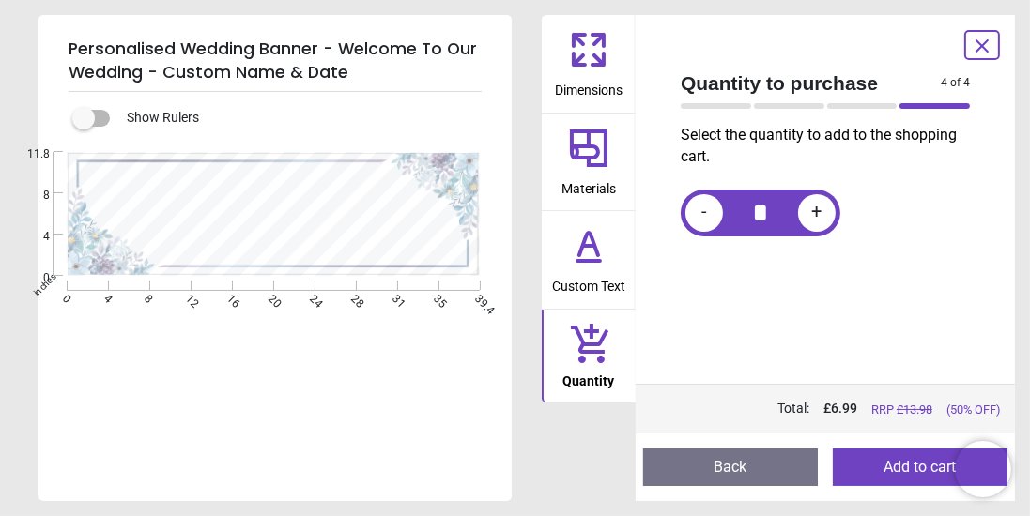
scroll to position [2, 0]
